Goal: Task Accomplishment & Management: Complete application form

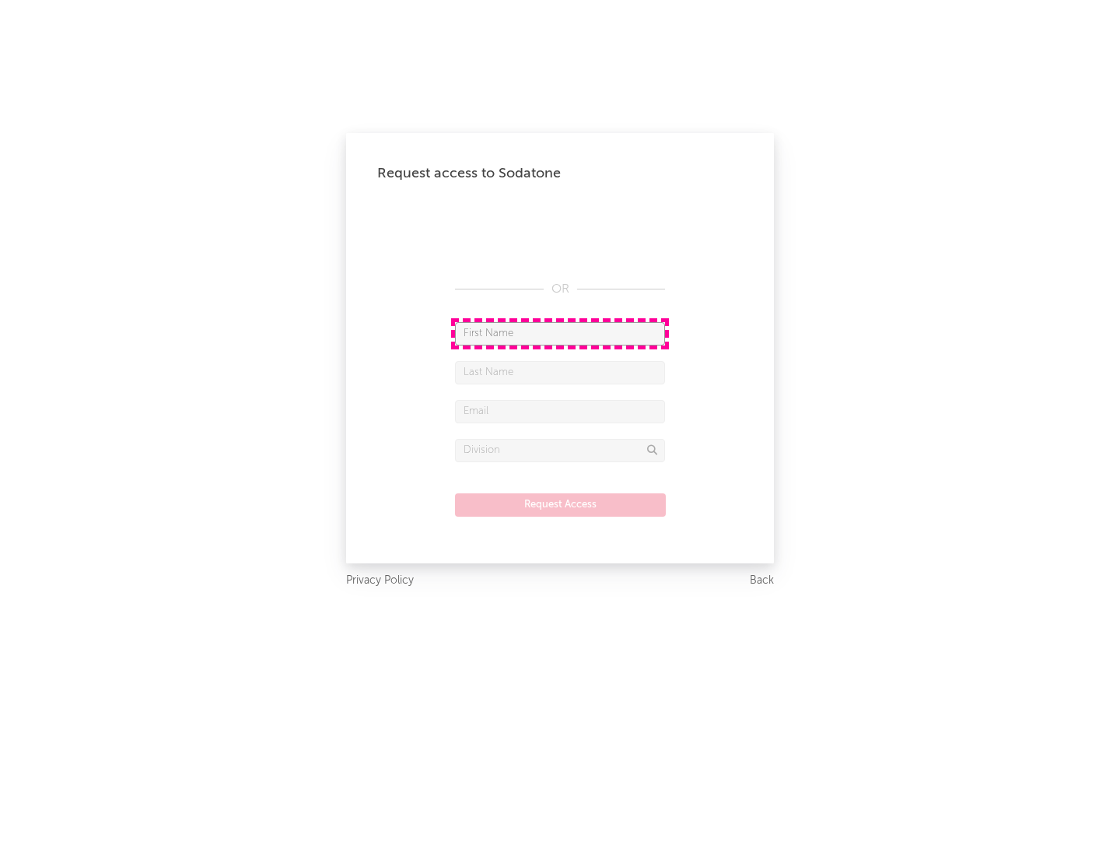
click at [560, 333] on input "text" at bounding box center [560, 333] width 210 height 23
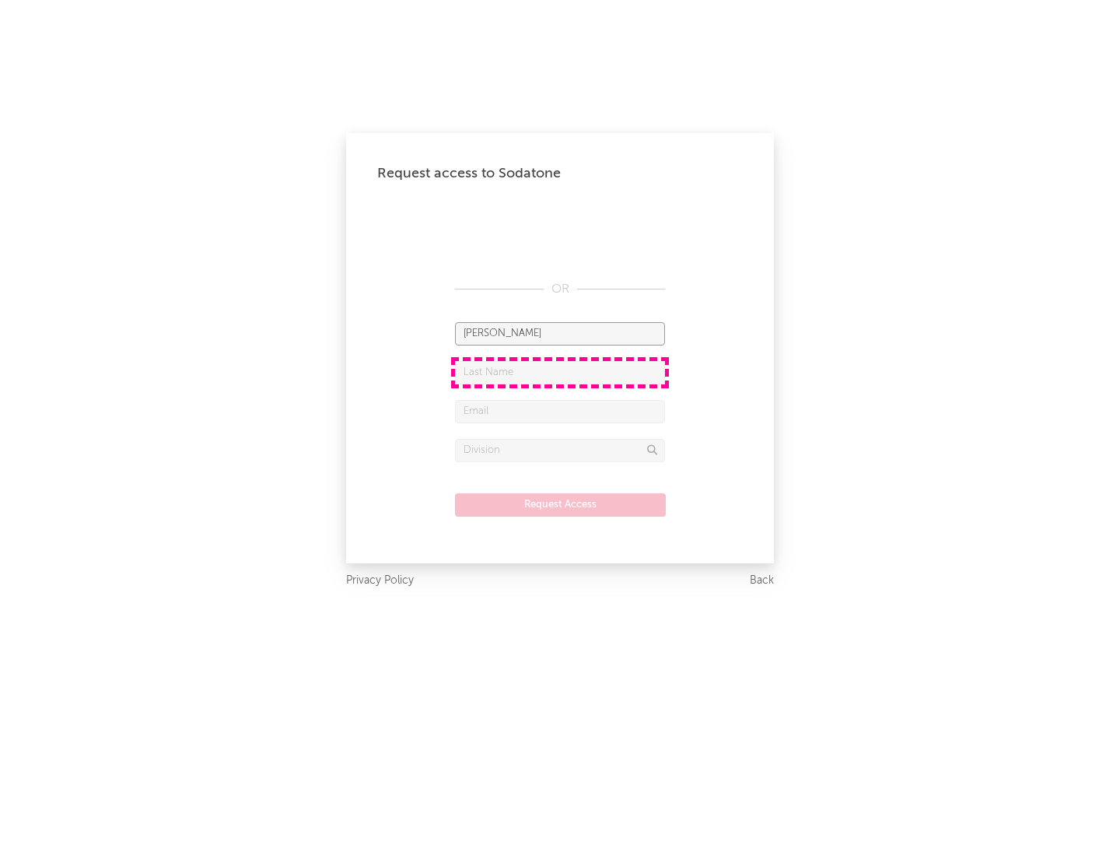
type input "[PERSON_NAME]"
click at [560, 372] on input "text" at bounding box center [560, 372] width 210 height 23
type input "[PERSON_NAME]"
click at [560, 411] on input "text" at bounding box center [560, 411] width 210 height 23
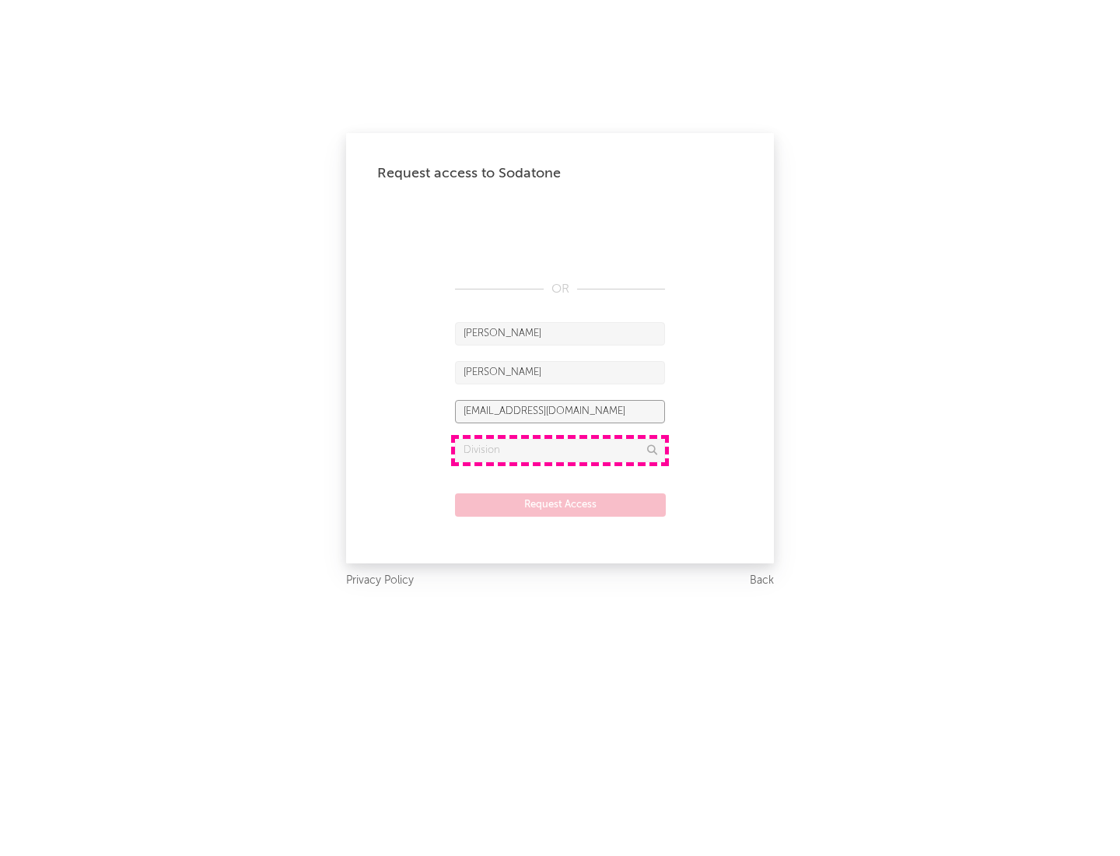
type input "[EMAIL_ADDRESS][DOMAIN_NAME]"
click at [560, 450] on input "text" at bounding box center [560, 450] width 210 height 23
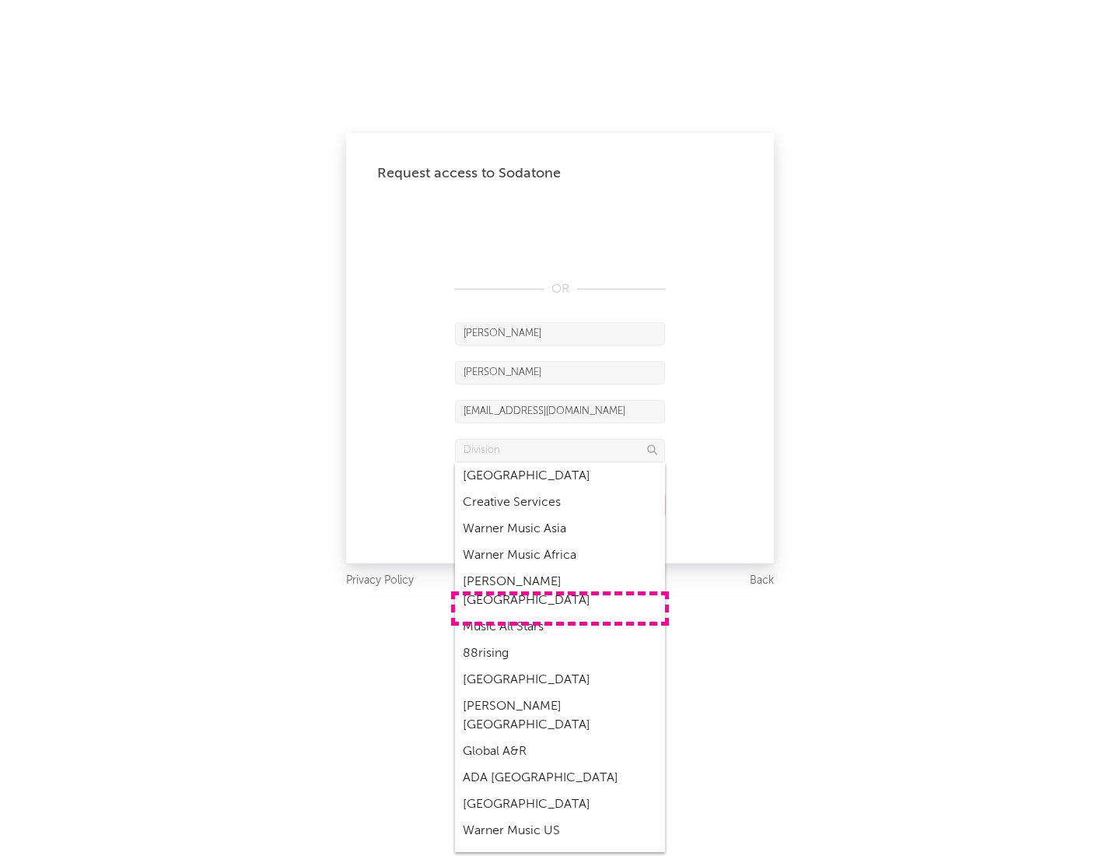
click at [560, 614] on div "Music All Stars" at bounding box center [560, 627] width 210 height 26
type input "Music All Stars"
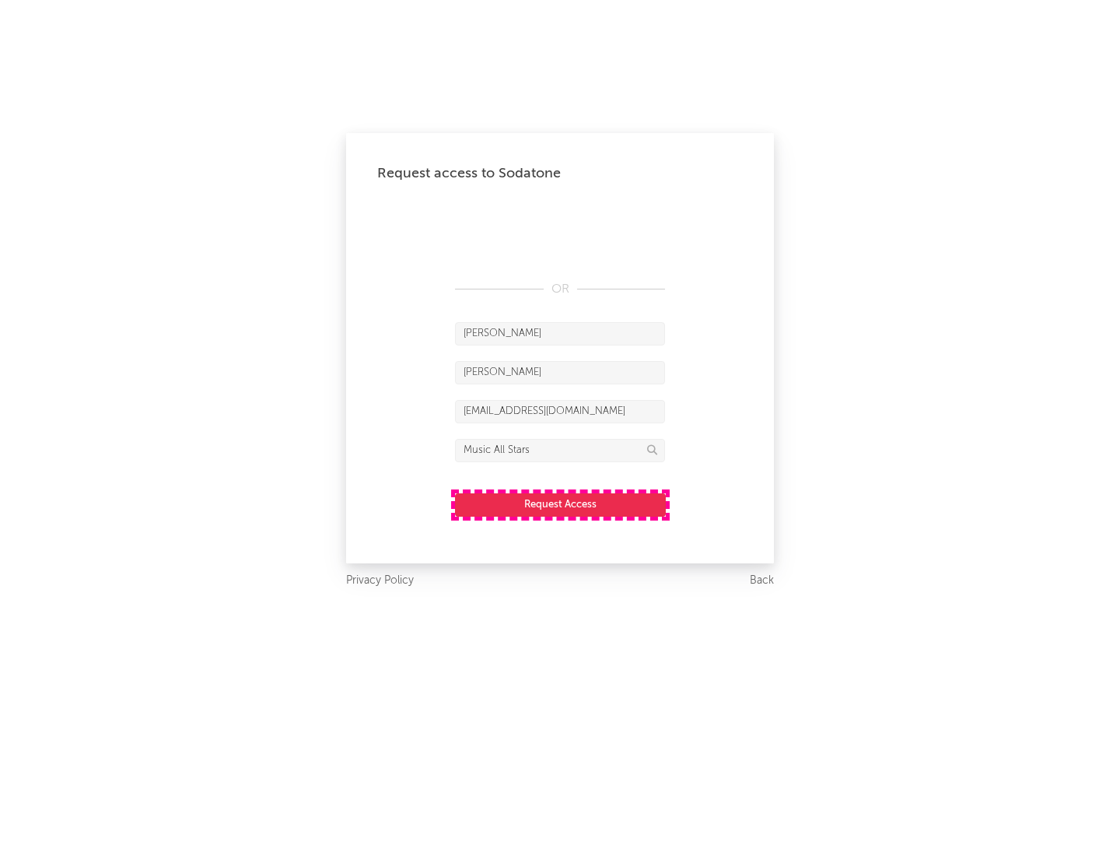
click at [560, 504] on button "Request Access" at bounding box center [560, 504] width 211 height 23
